Goal: Communication & Community: Answer question/provide support

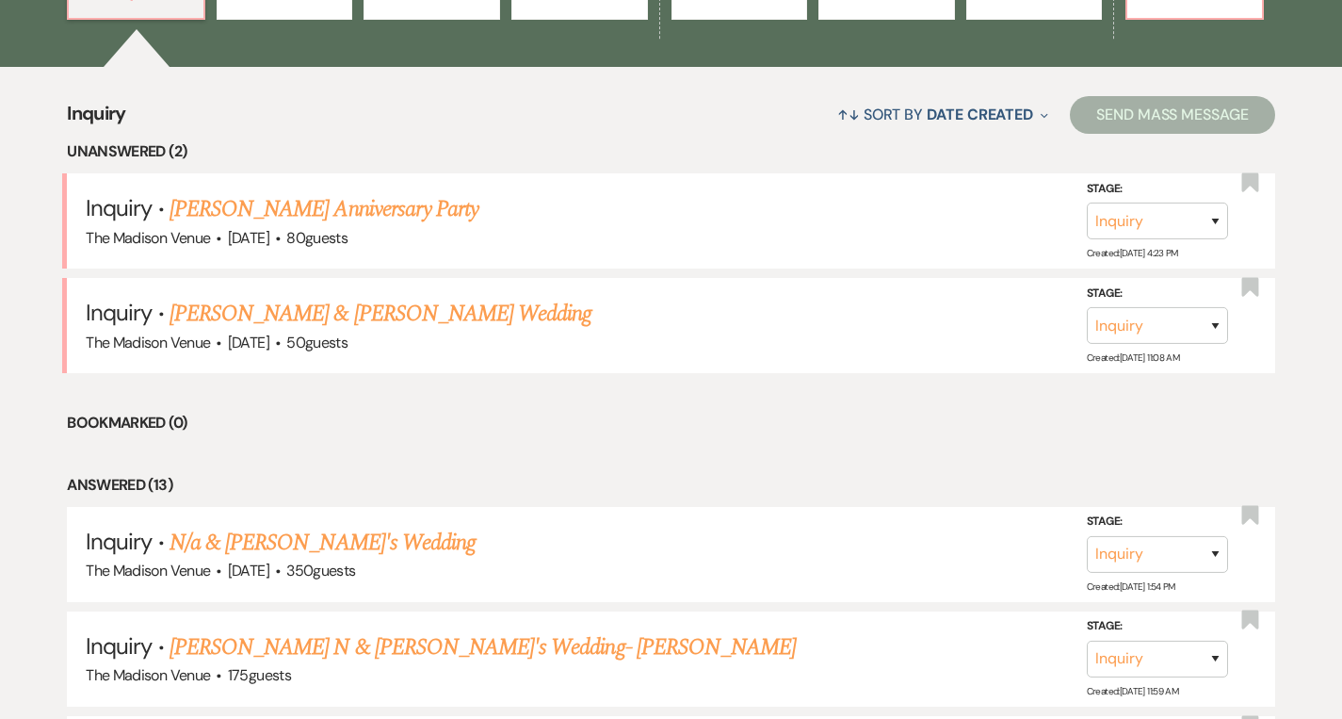
scroll to position [663, 0]
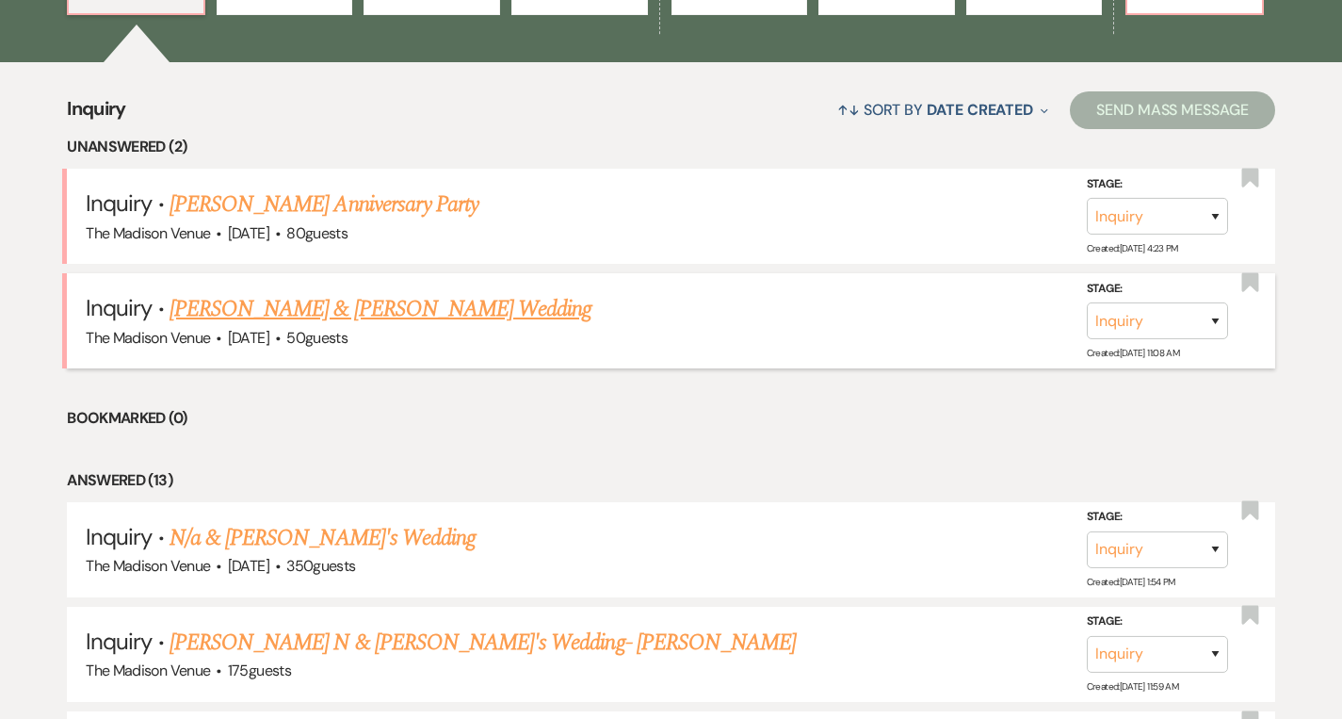
click at [382, 315] on link "[PERSON_NAME] & [PERSON_NAME] Wedding" at bounding box center [381, 309] width 422 height 34
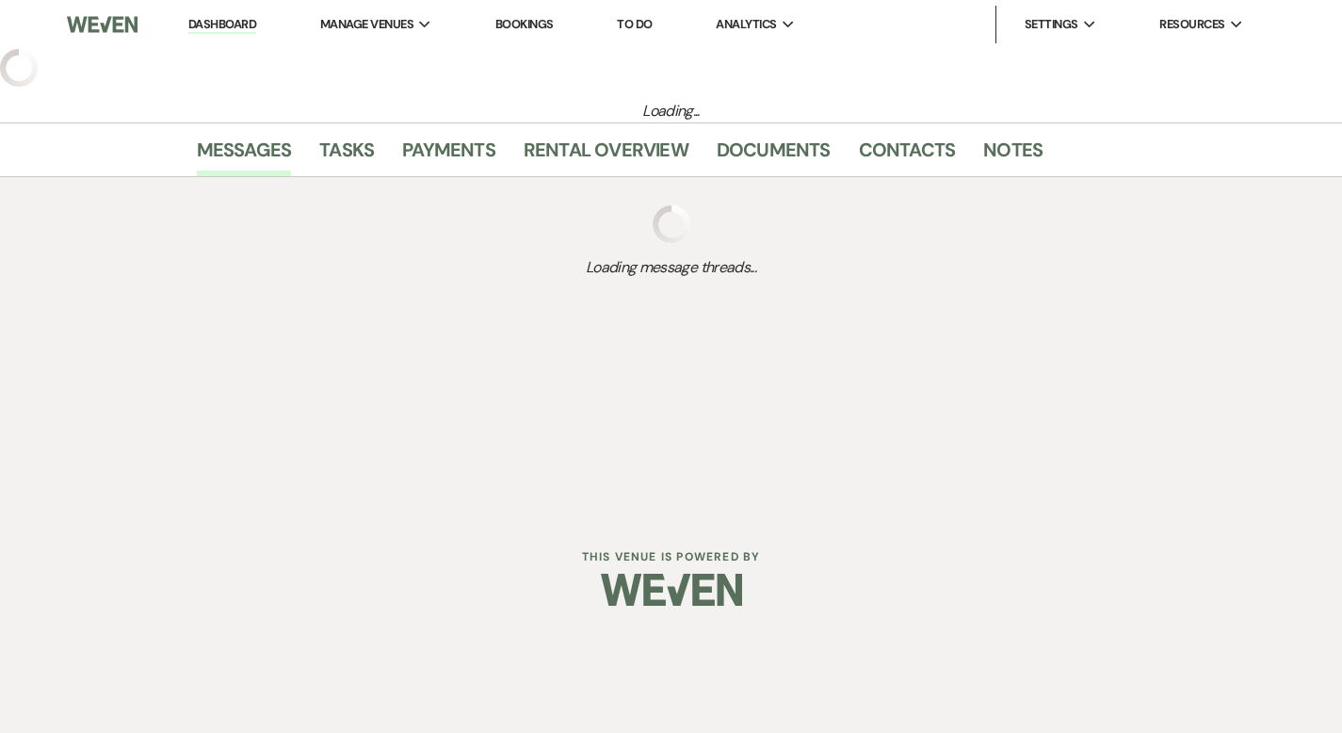
select select "5"
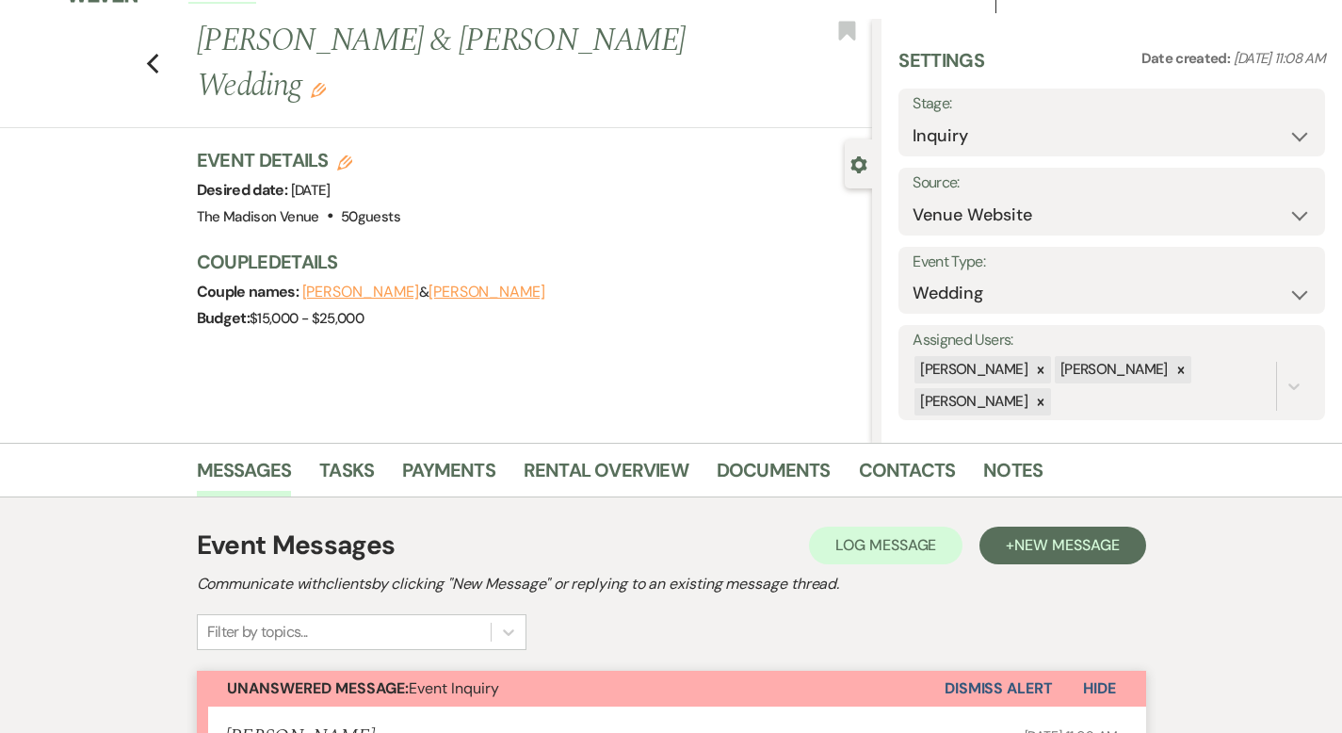
scroll to position [81, 0]
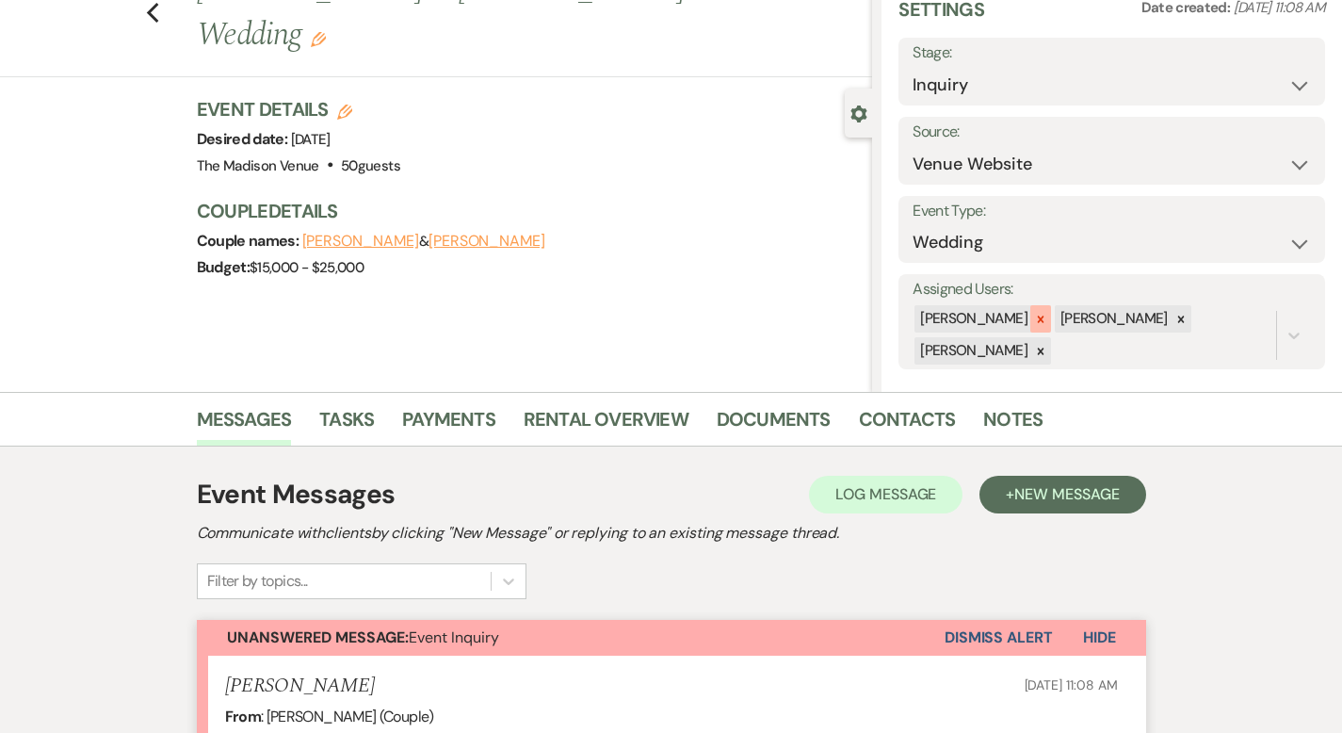
click at [1047, 316] on icon at bounding box center [1040, 319] width 13 height 13
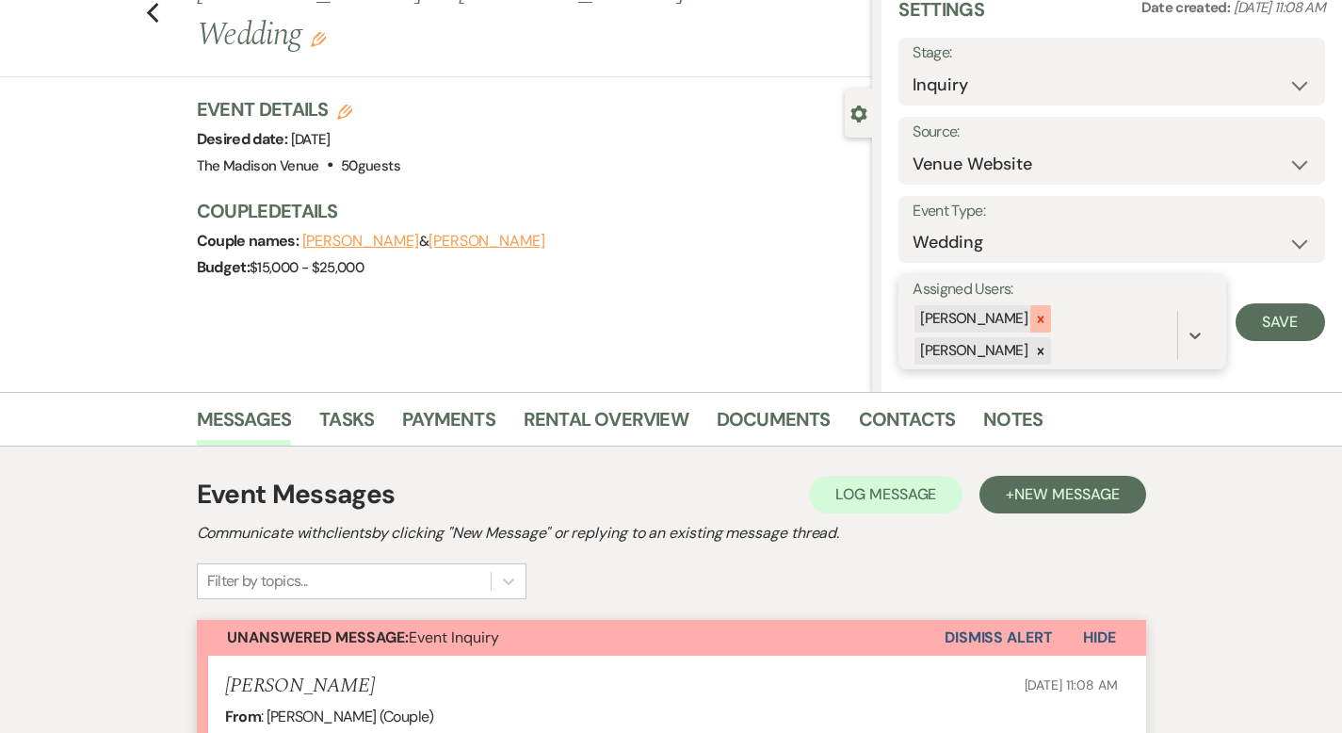
click at [1045, 317] on icon at bounding box center [1041, 319] width 7 height 7
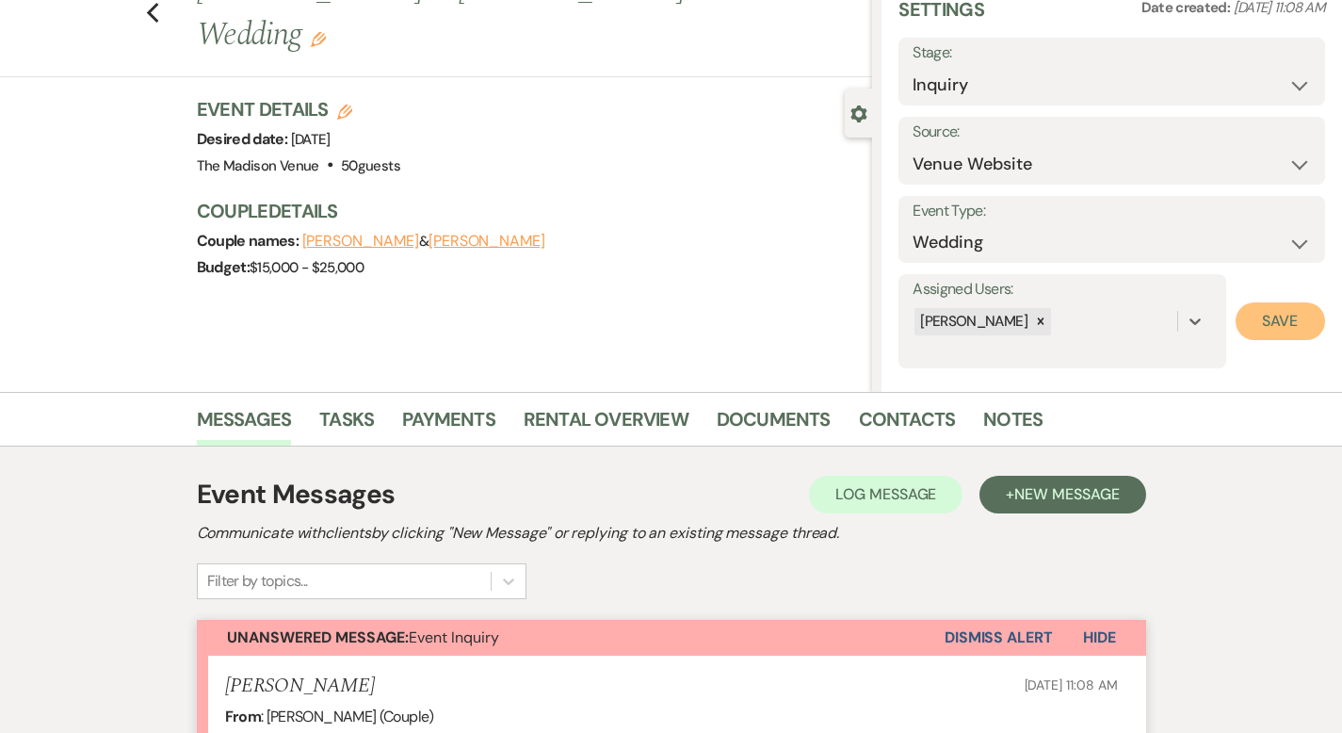
click at [1290, 318] on button "Save" at bounding box center [1280, 321] width 89 height 38
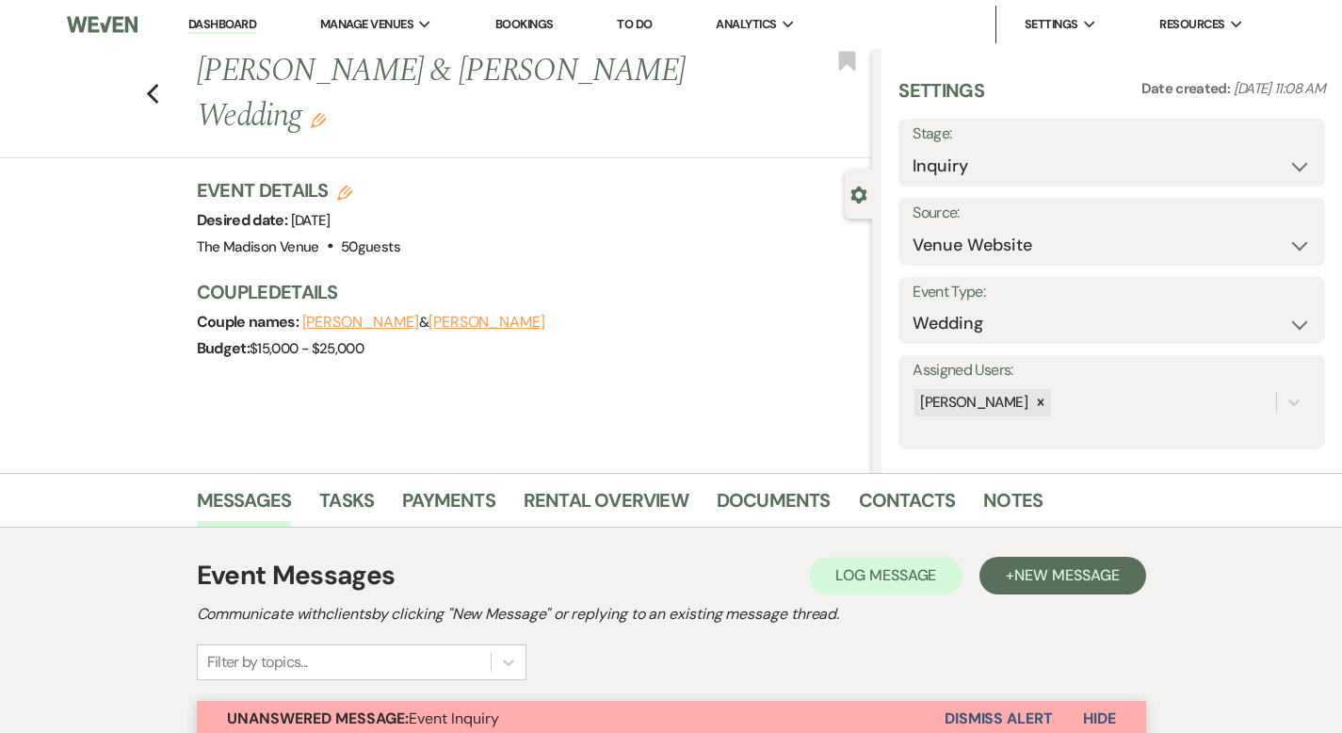
click at [593, 80] on h1 "[PERSON_NAME] & [PERSON_NAME] Wedding Edit" at bounding box center [463, 93] width 533 height 89
click at [326, 113] on icon "Edit" at bounding box center [318, 120] width 15 height 15
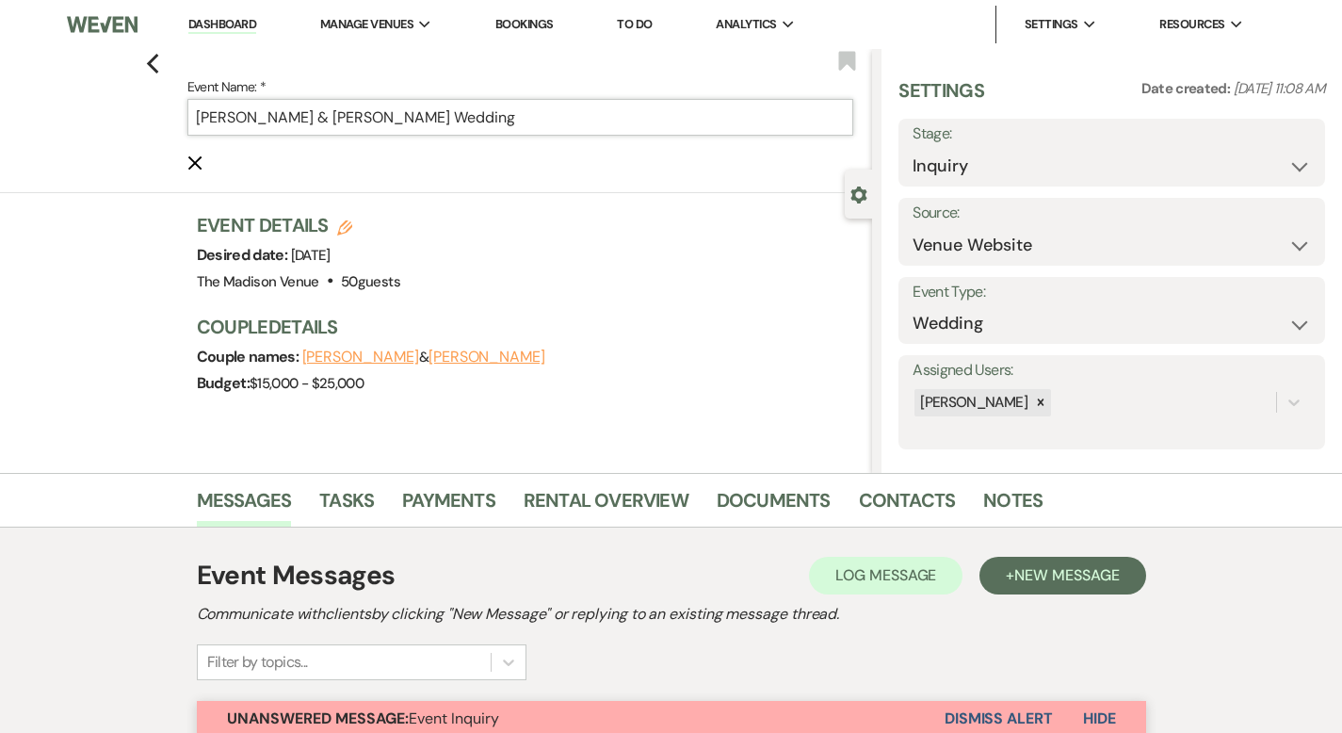
click at [570, 114] on input "[PERSON_NAME] & [PERSON_NAME] Wedding" at bounding box center [520, 117] width 667 height 37
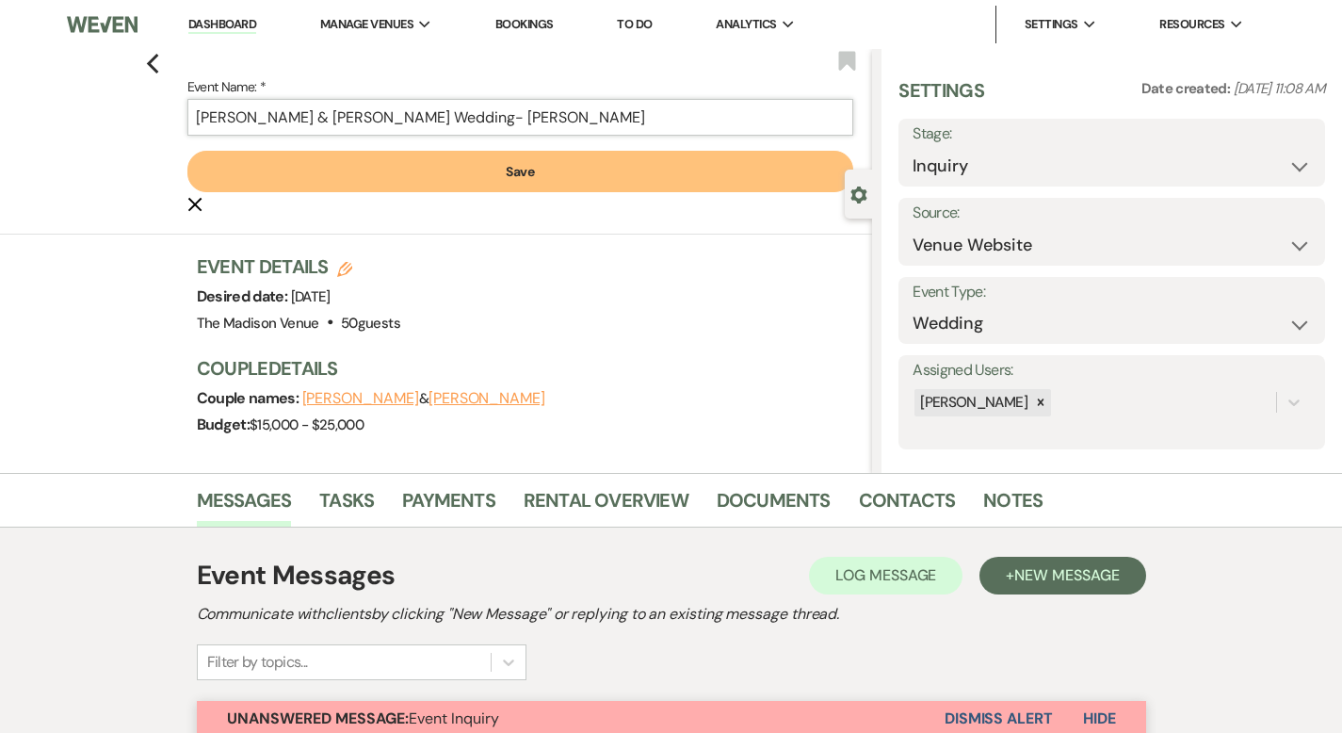
type input "[PERSON_NAME] & [PERSON_NAME] Wedding- [PERSON_NAME]"
click at [568, 168] on button "Save" at bounding box center [520, 171] width 667 height 41
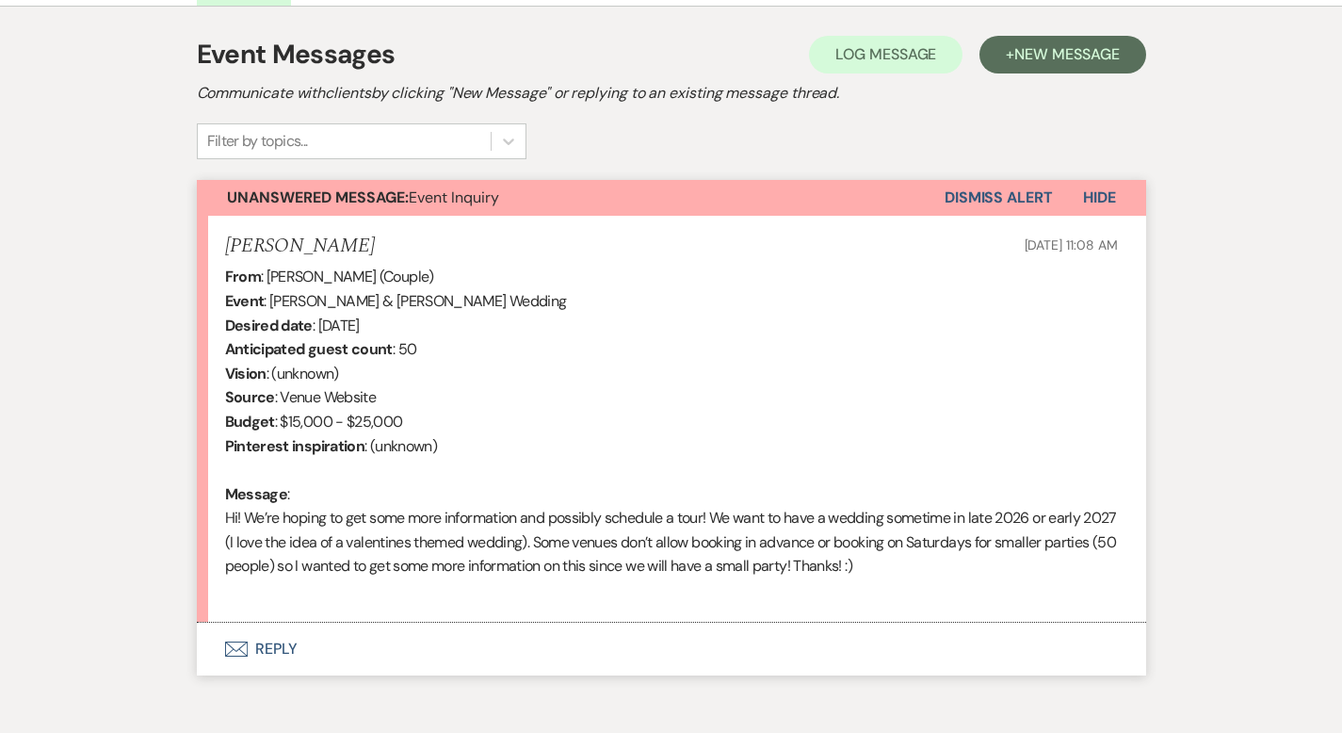
scroll to position [612, 0]
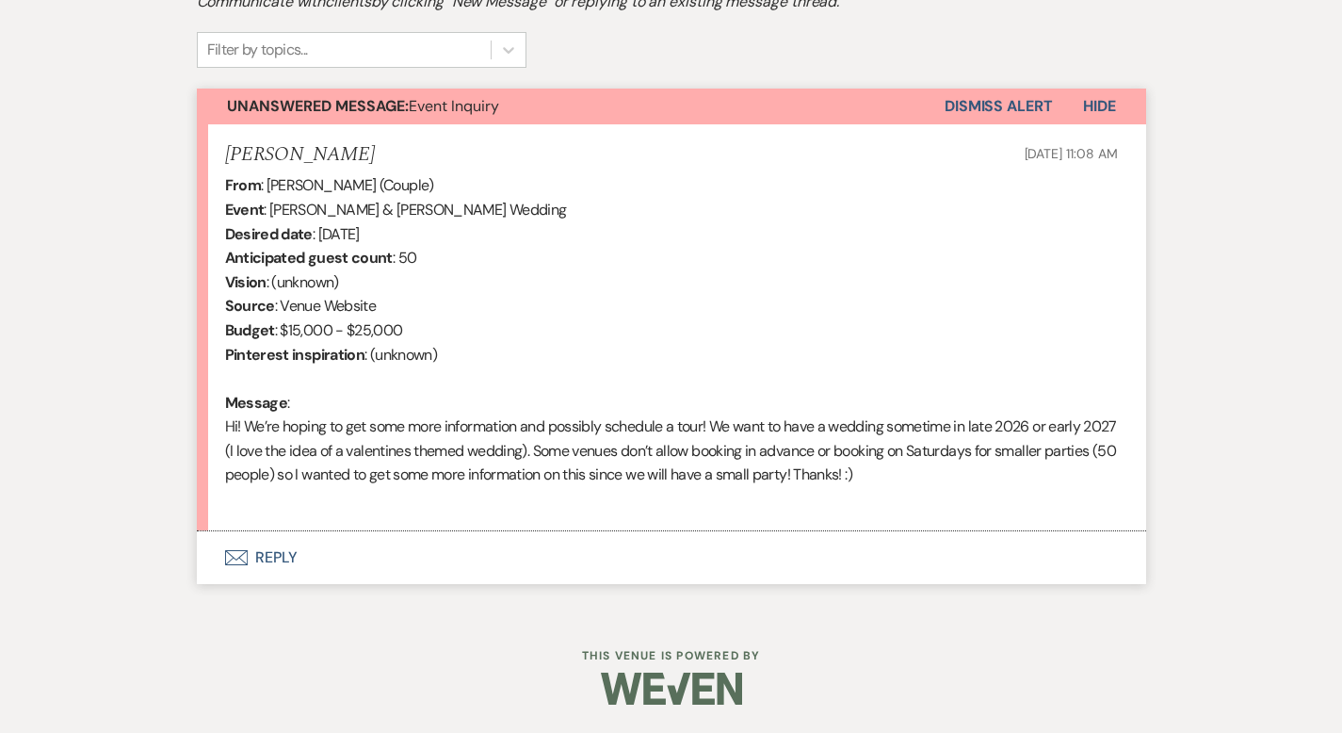
click at [210, 556] on button "Envelope Reply" at bounding box center [672, 557] width 950 height 53
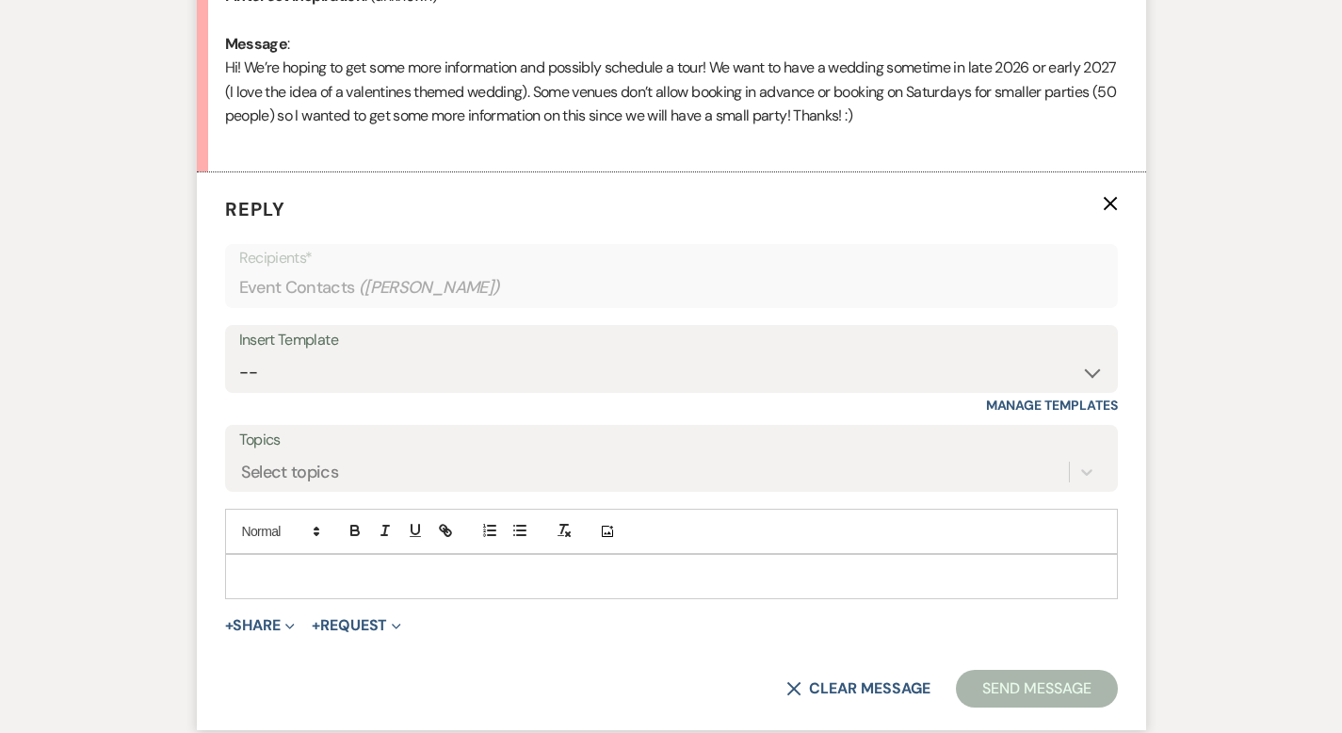
scroll to position [971, 0]
click at [303, 375] on select "-- Weven Planning Portal Introduction (Booked Events) Corporate Lead Follow Up …" at bounding box center [671, 372] width 865 height 37
select select "4631"
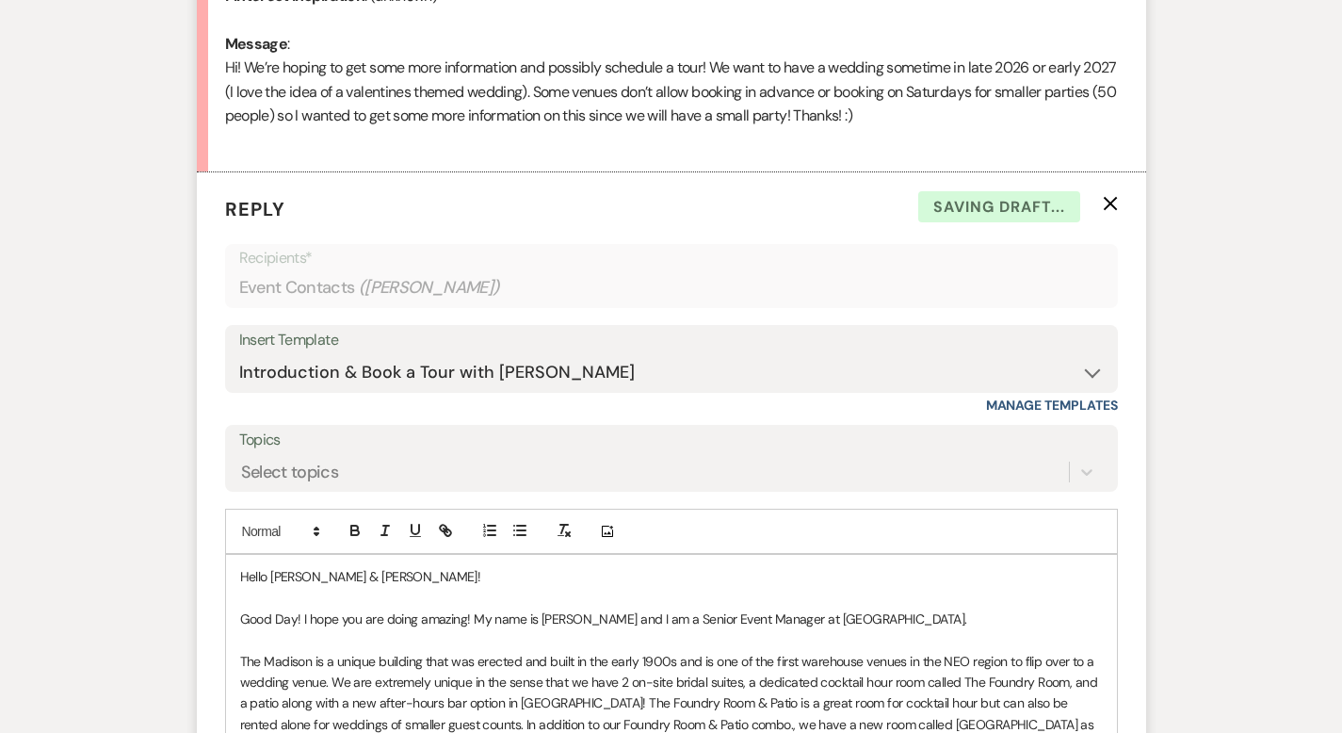
click at [902, 619] on p "Good Day! I hope you are doing amazing! My name is [PERSON_NAME] and I am a Sen…" at bounding box center [671, 619] width 863 height 21
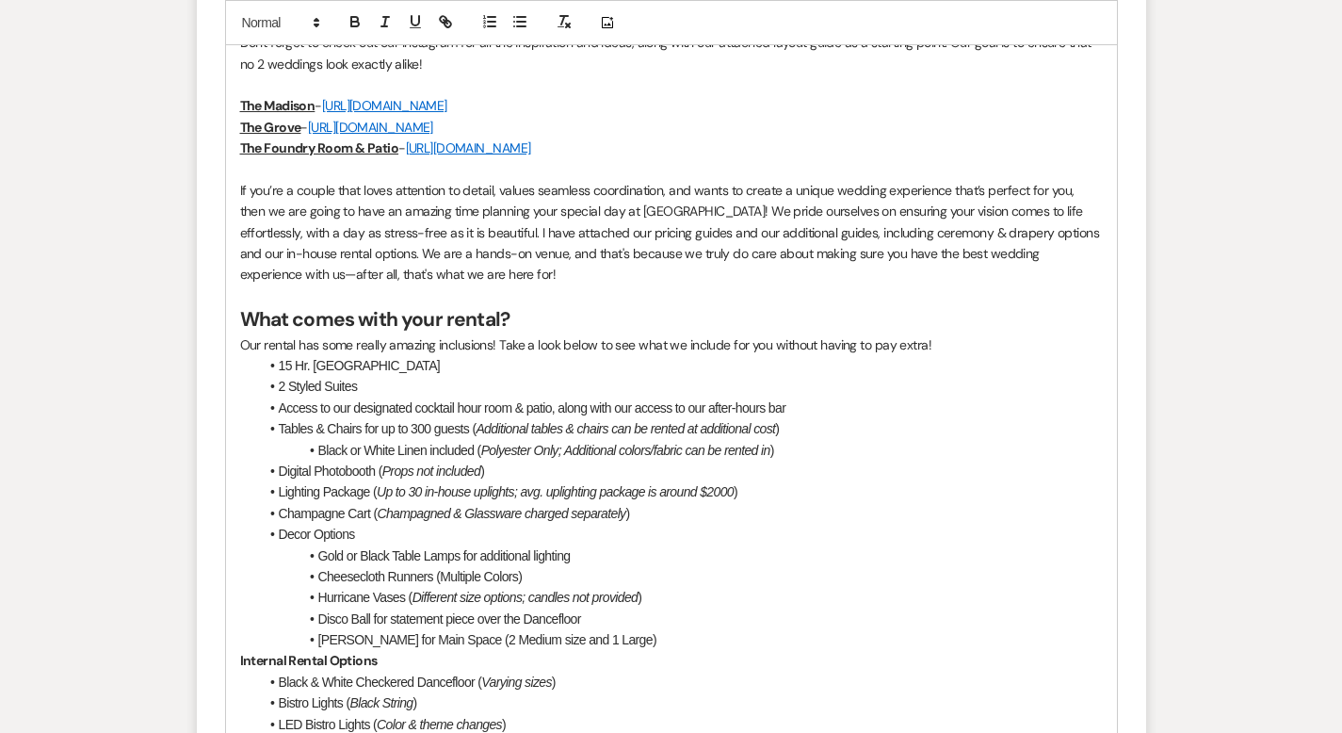
scroll to position [2445, 0]
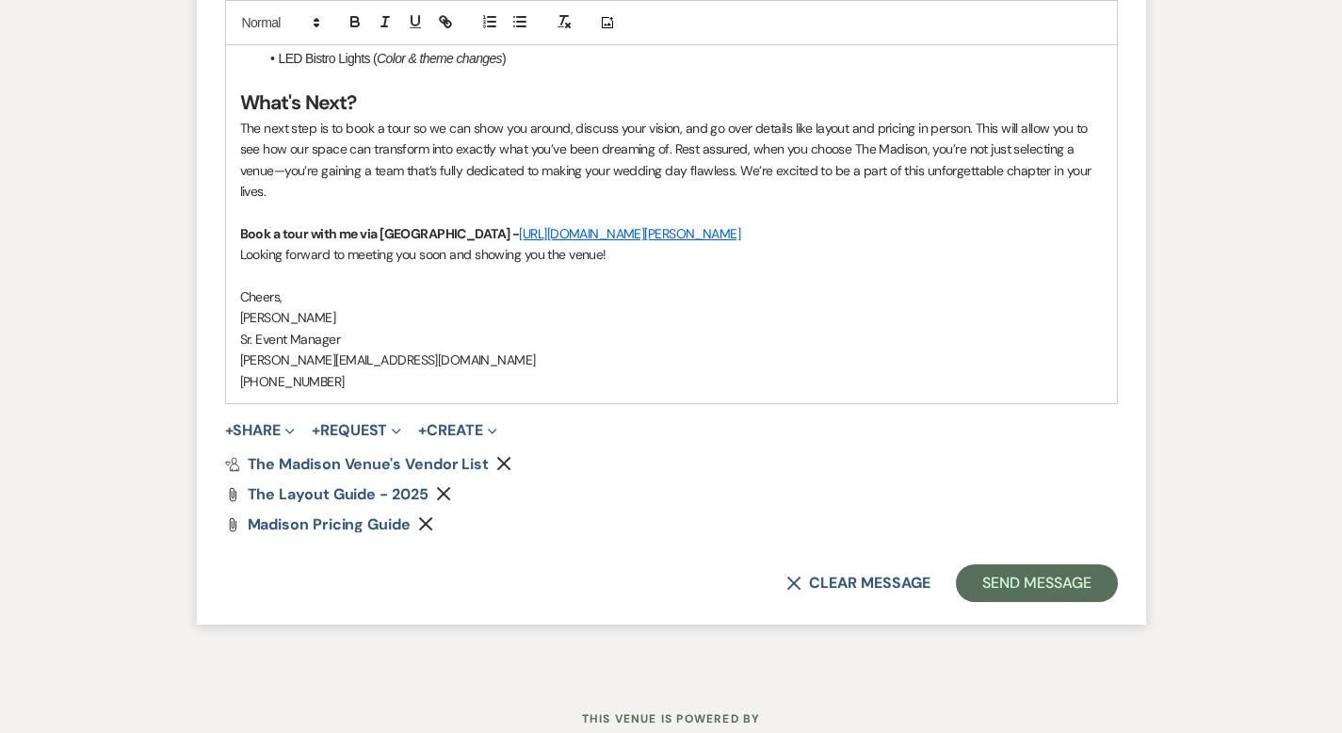
click at [1065, 564] on button "Send Message" at bounding box center [1036, 583] width 161 height 38
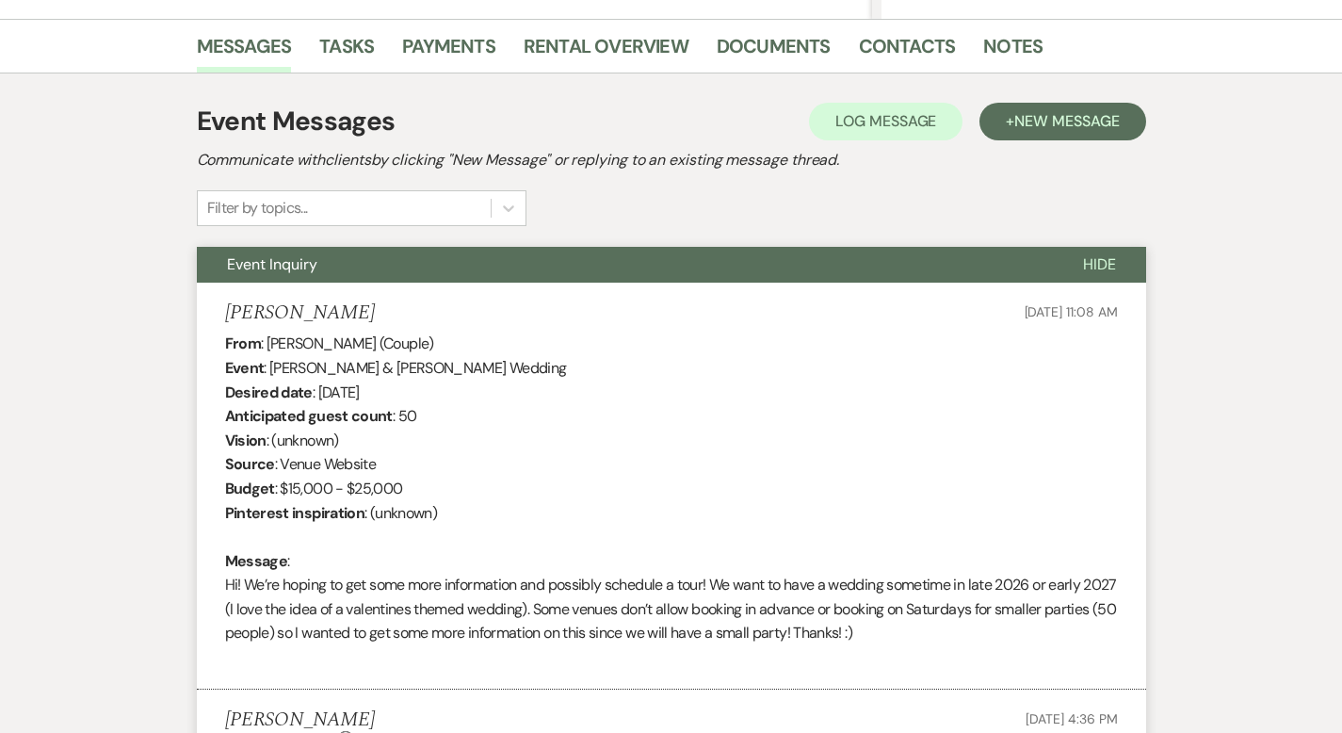
scroll to position [0, 0]
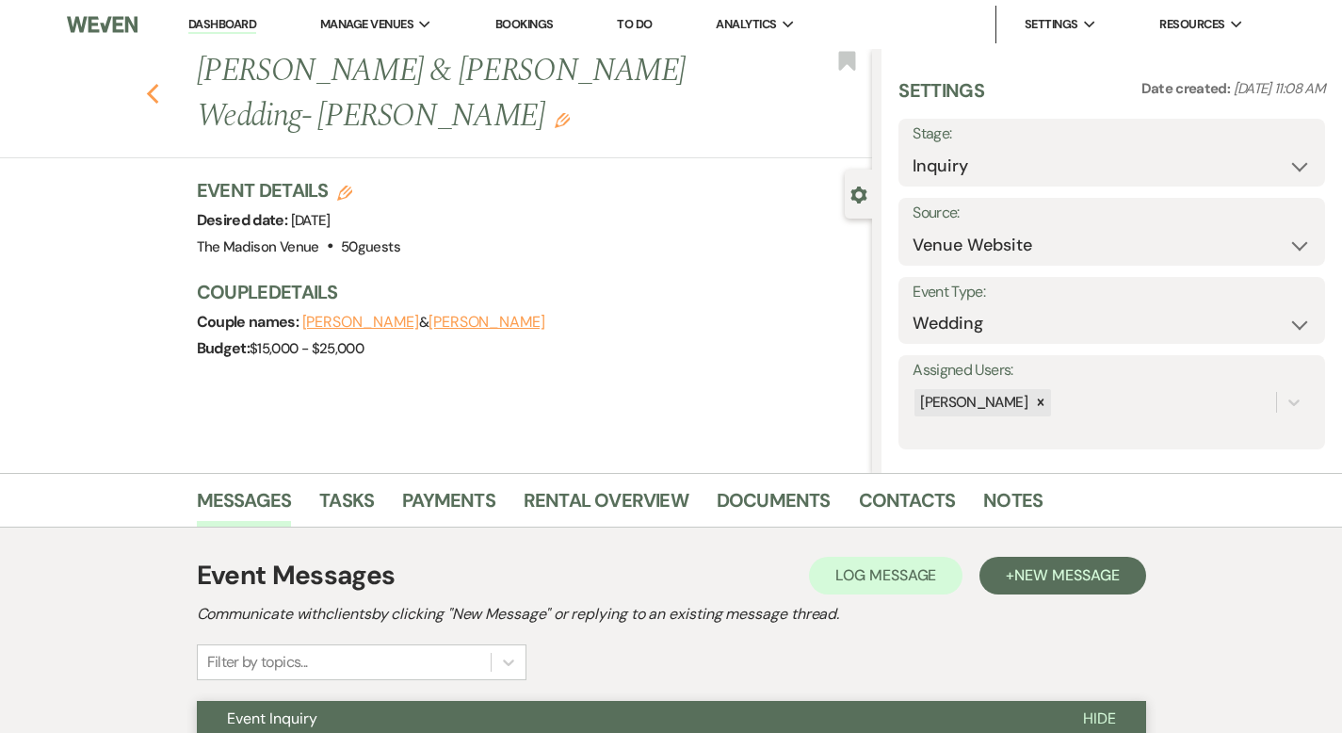
click at [146, 84] on use "button" at bounding box center [152, 94] width 12 height 21
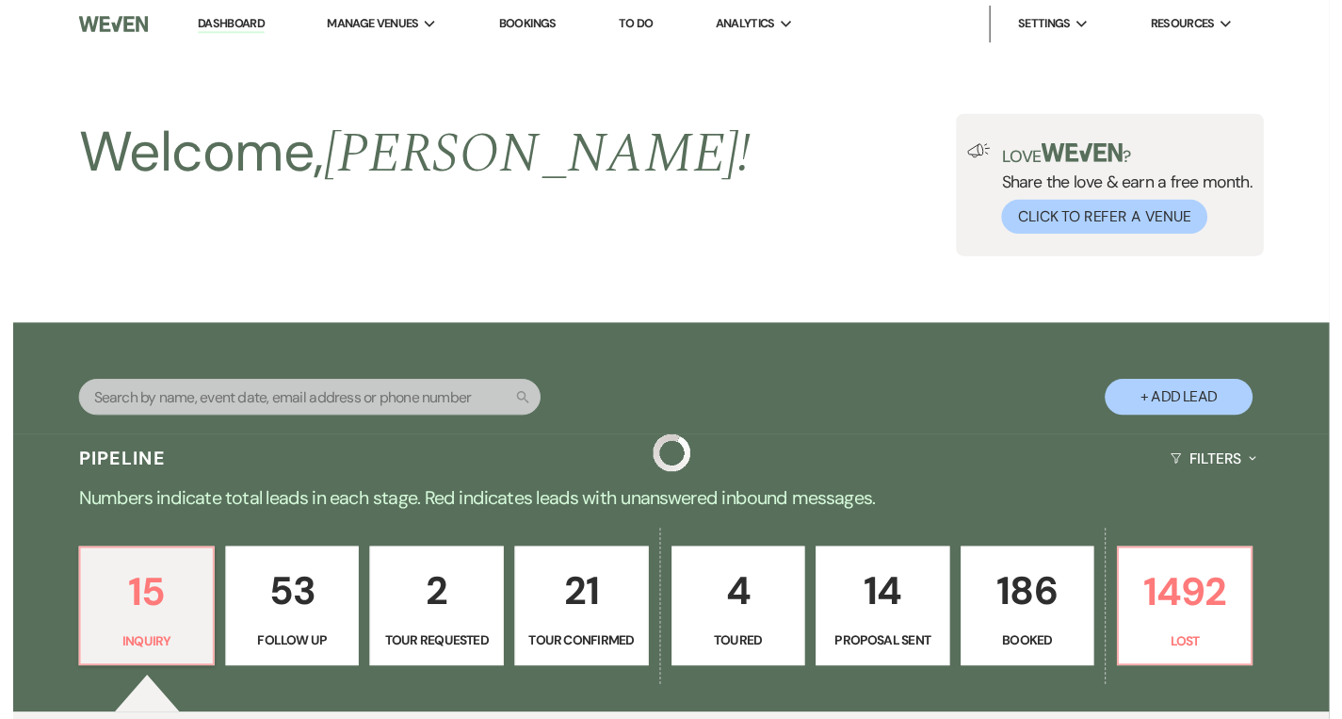
scroll to position [663, 0]
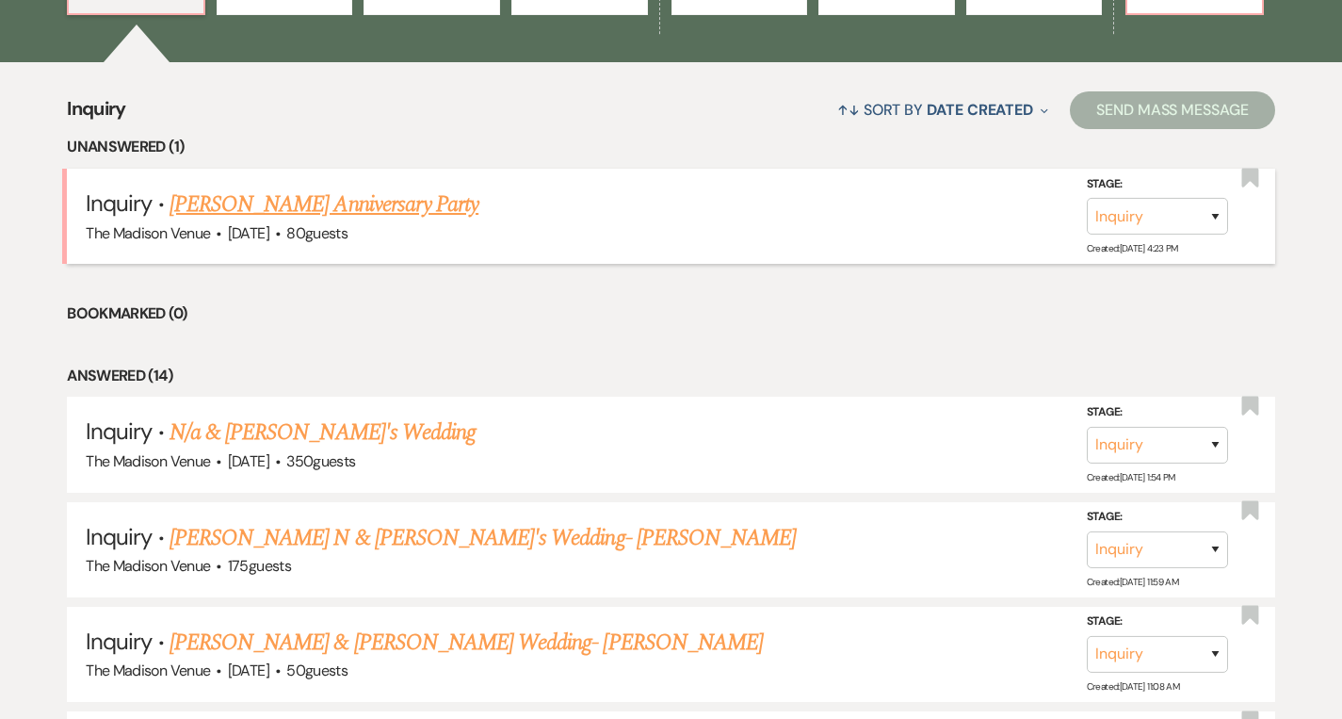
click at [423, 201] on link "[PERSON_NAME] Anniversary Party" at bounding box center [324, 204] width 309 height 34
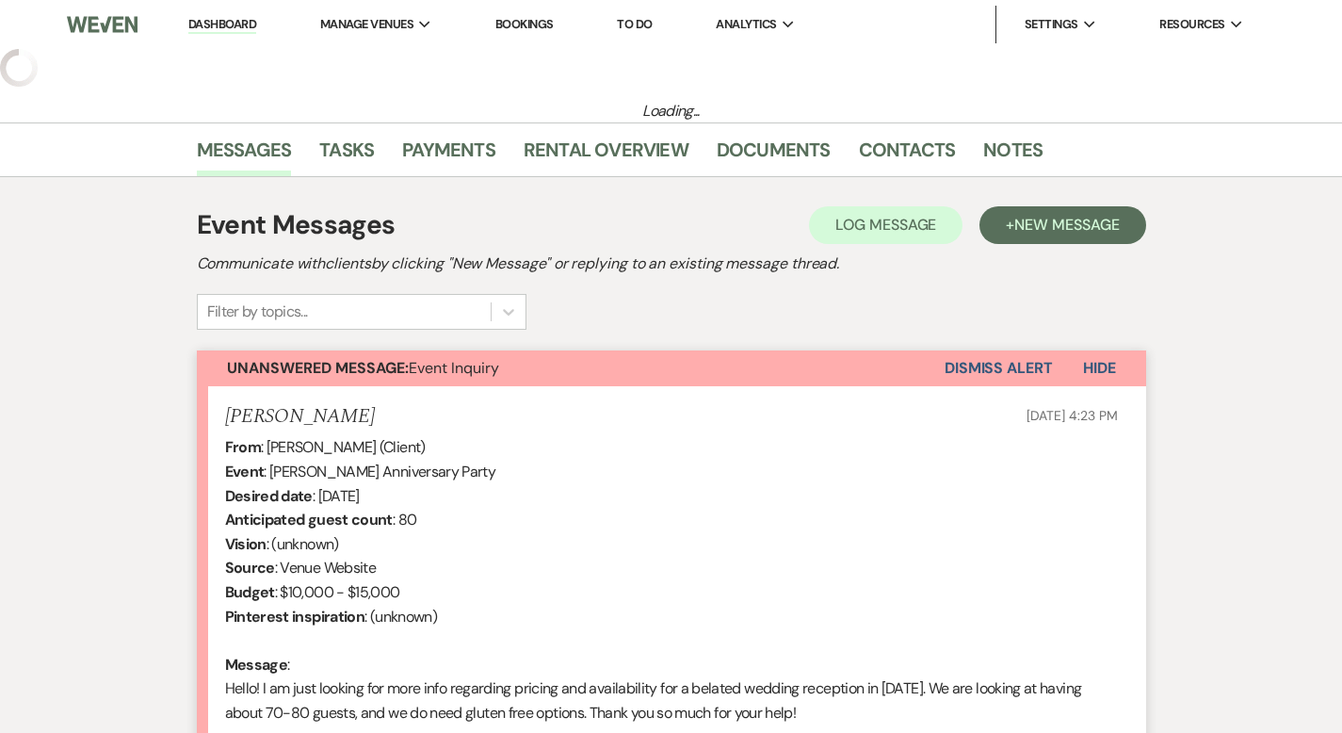
select select "5"
select select "17"
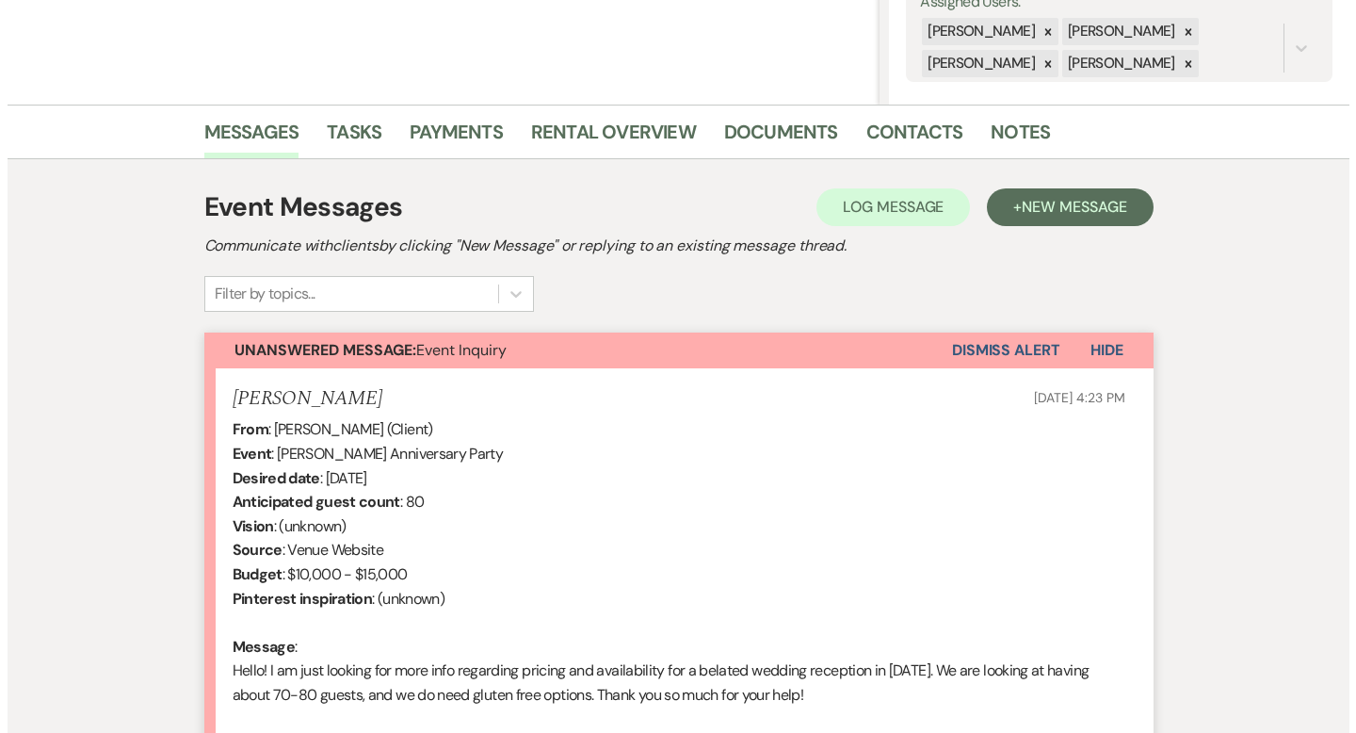
scroll to position [589, 0]
